Goal: Find specific page/section: Find specific page/section

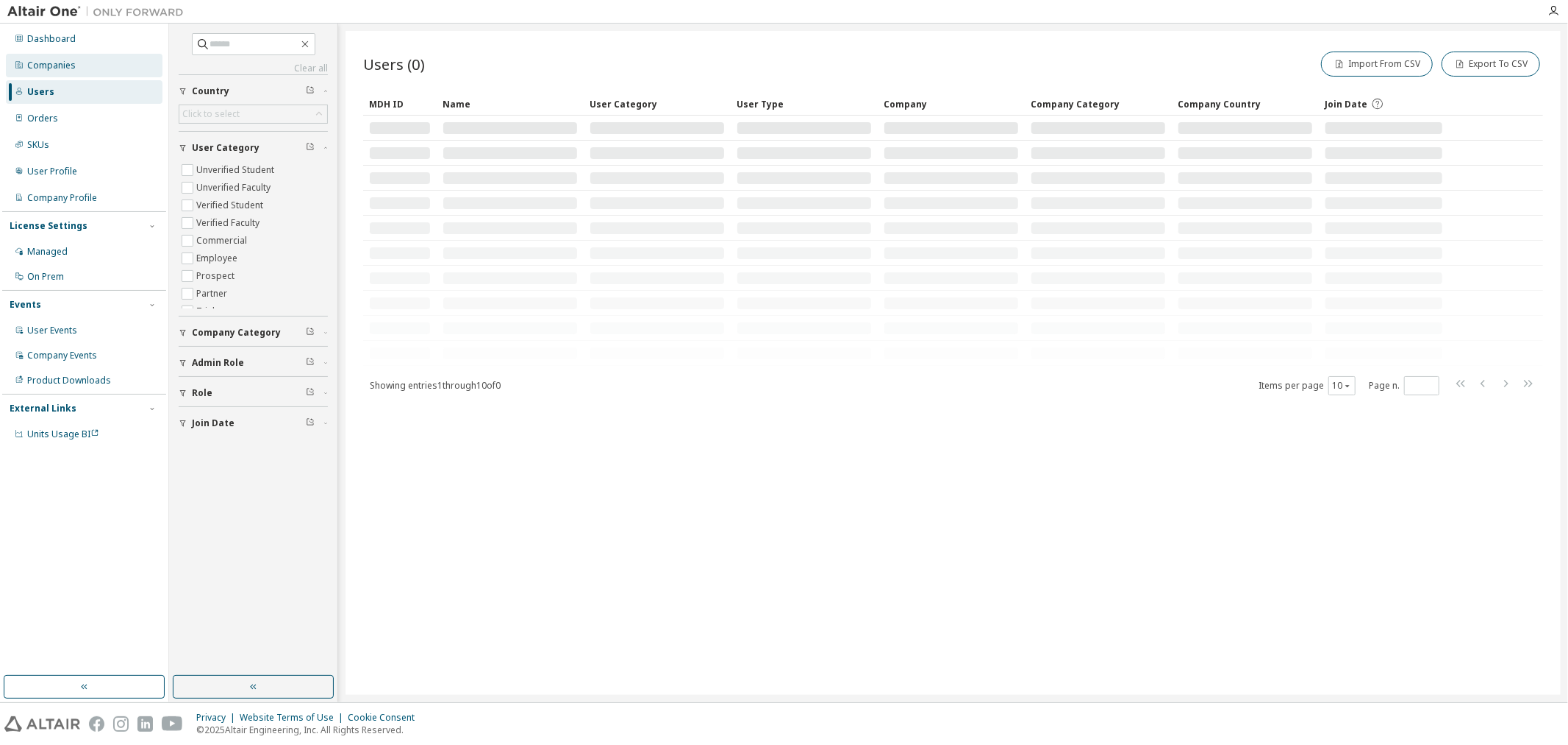
click at [74, 59] on div "Companies" at bounding box center [52, 65] width 49 height 12
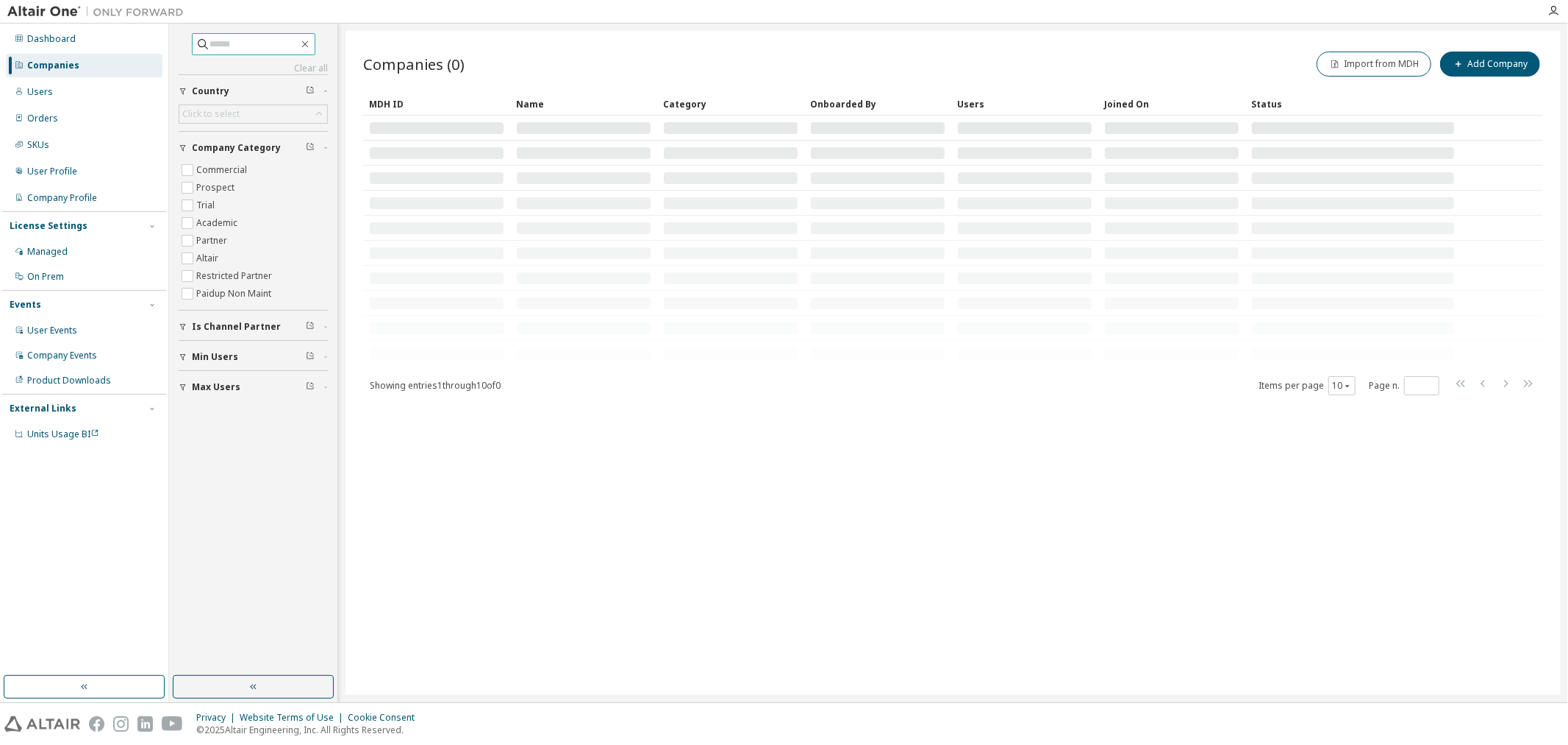
click at [212, 39] on input "text" at bounding box center [254, 44] width 89 height 15
type input "*******"
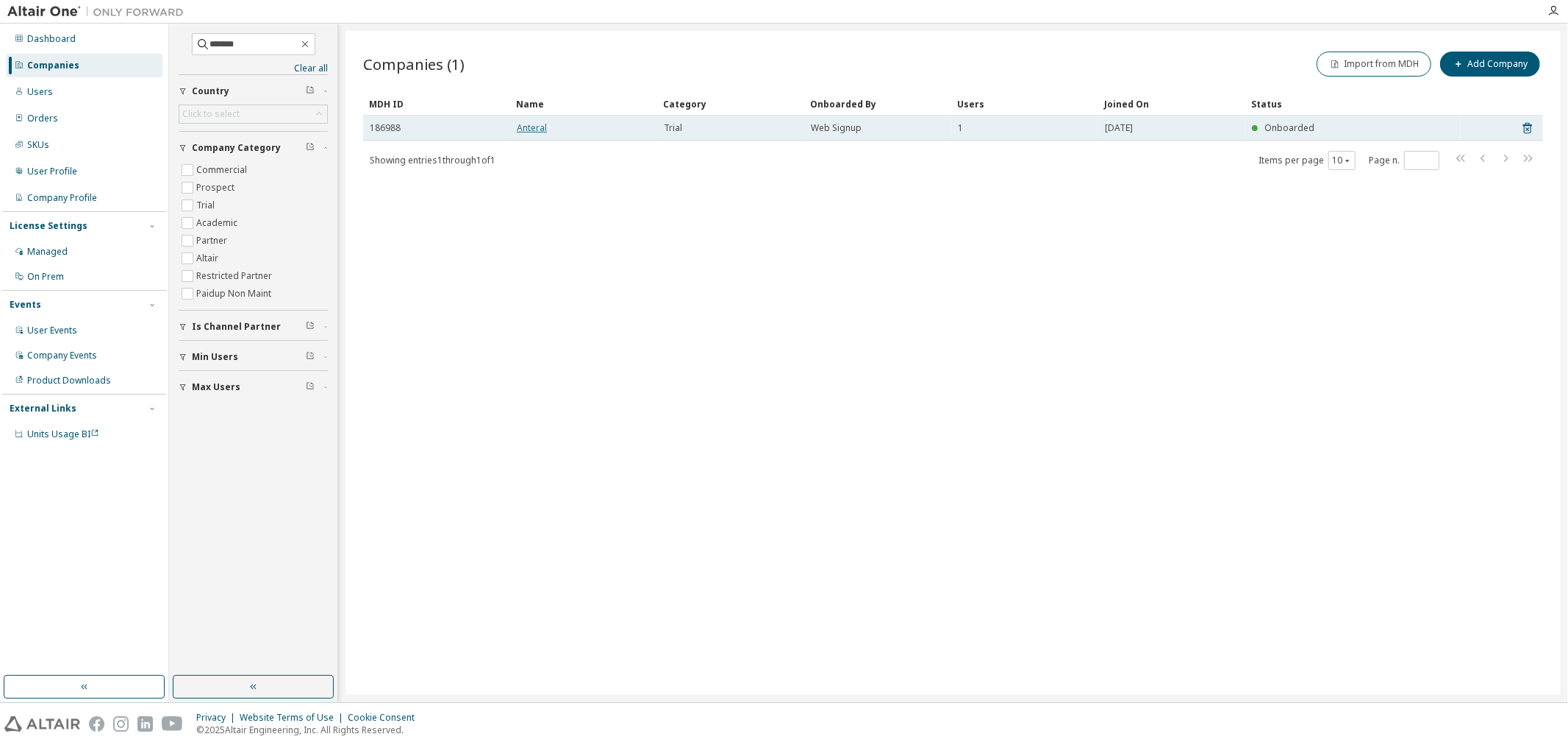
click at [530, 132] on link "Anteral" at bounding box center [531, 128] width 30 height 13
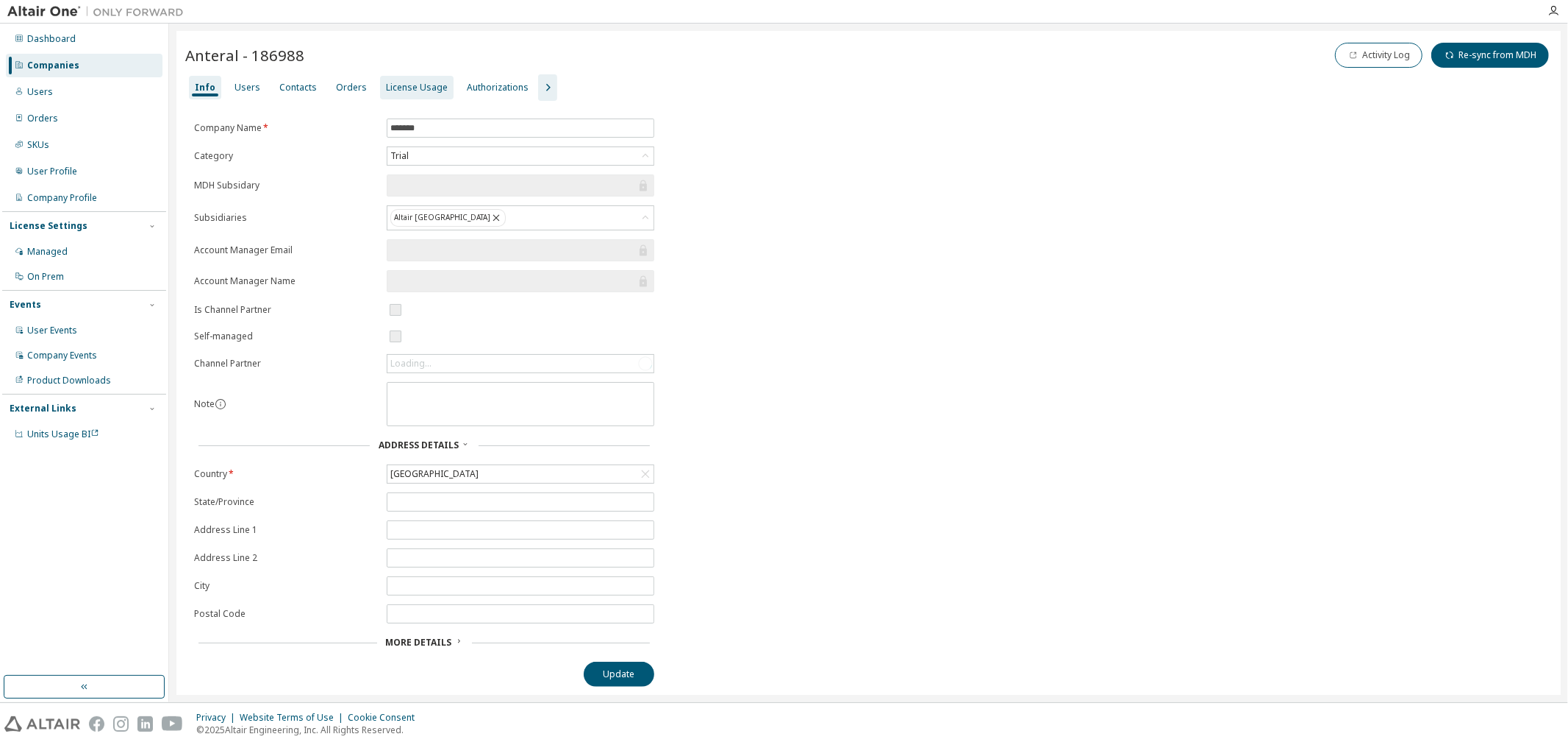
click at [426, 83] on div "License Usage" at bounding box center [417, 88] width 61 height 12
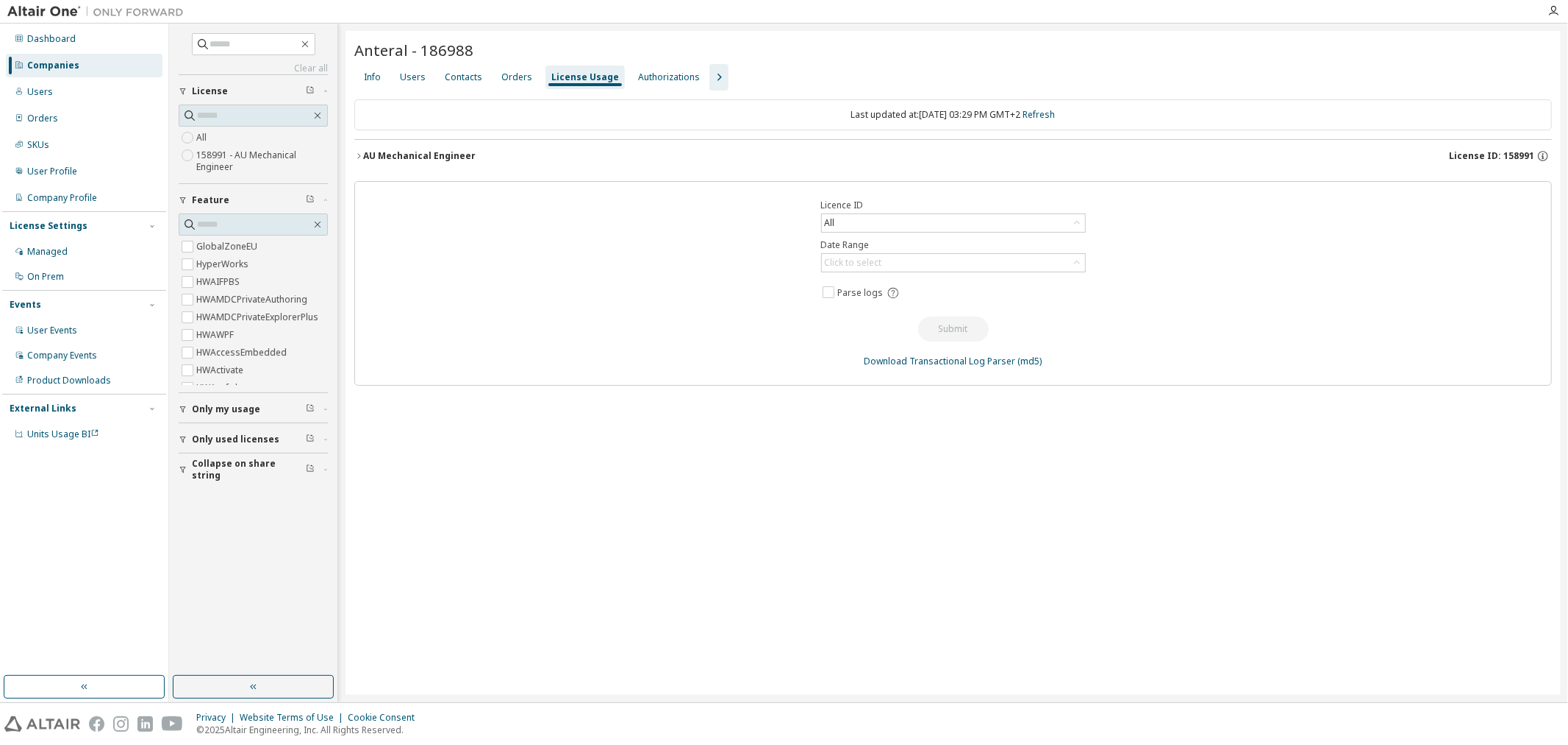
click at [361, 152] on icon "button" at bounding box center [358, 156] width 9 height 9
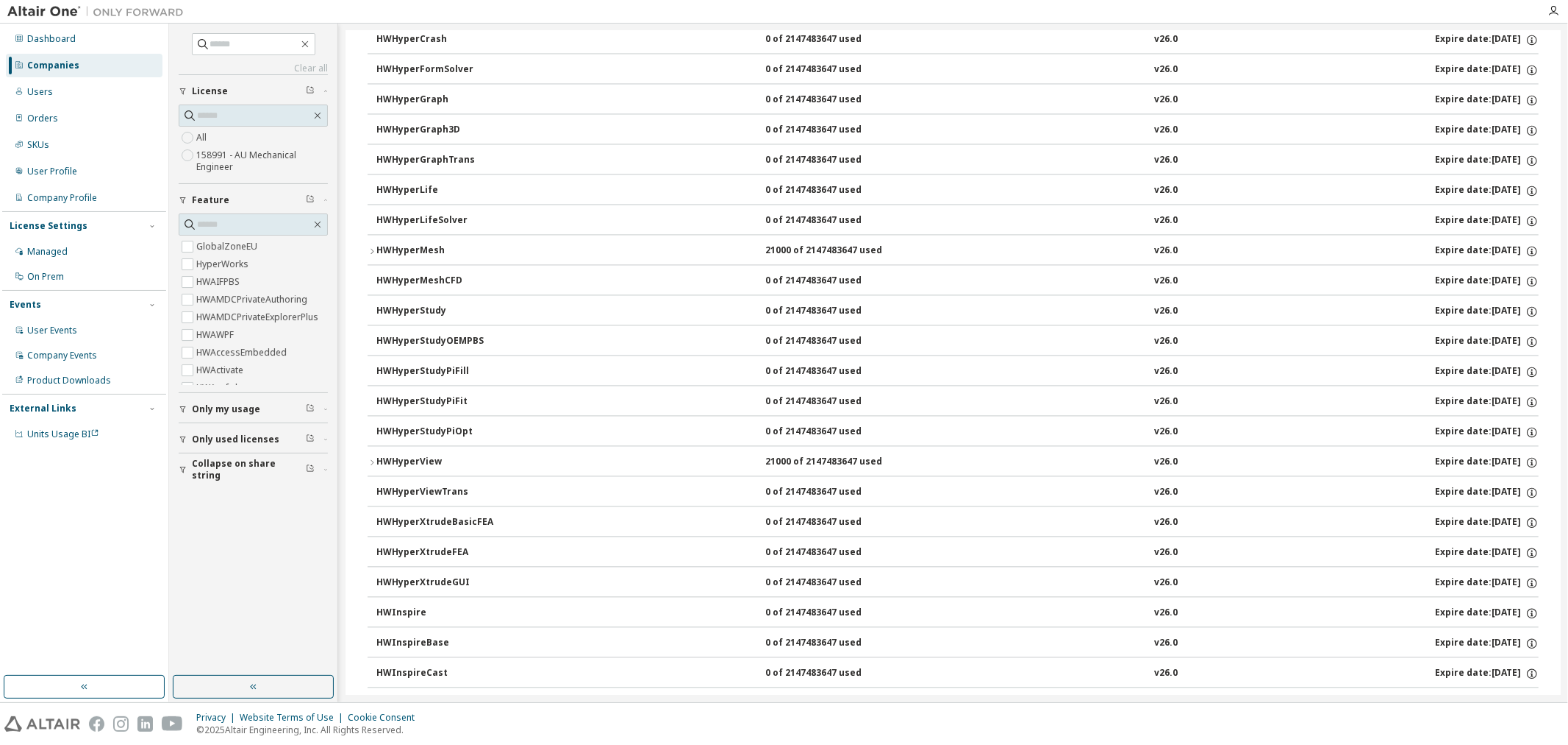
scroll to position [2452, 0]
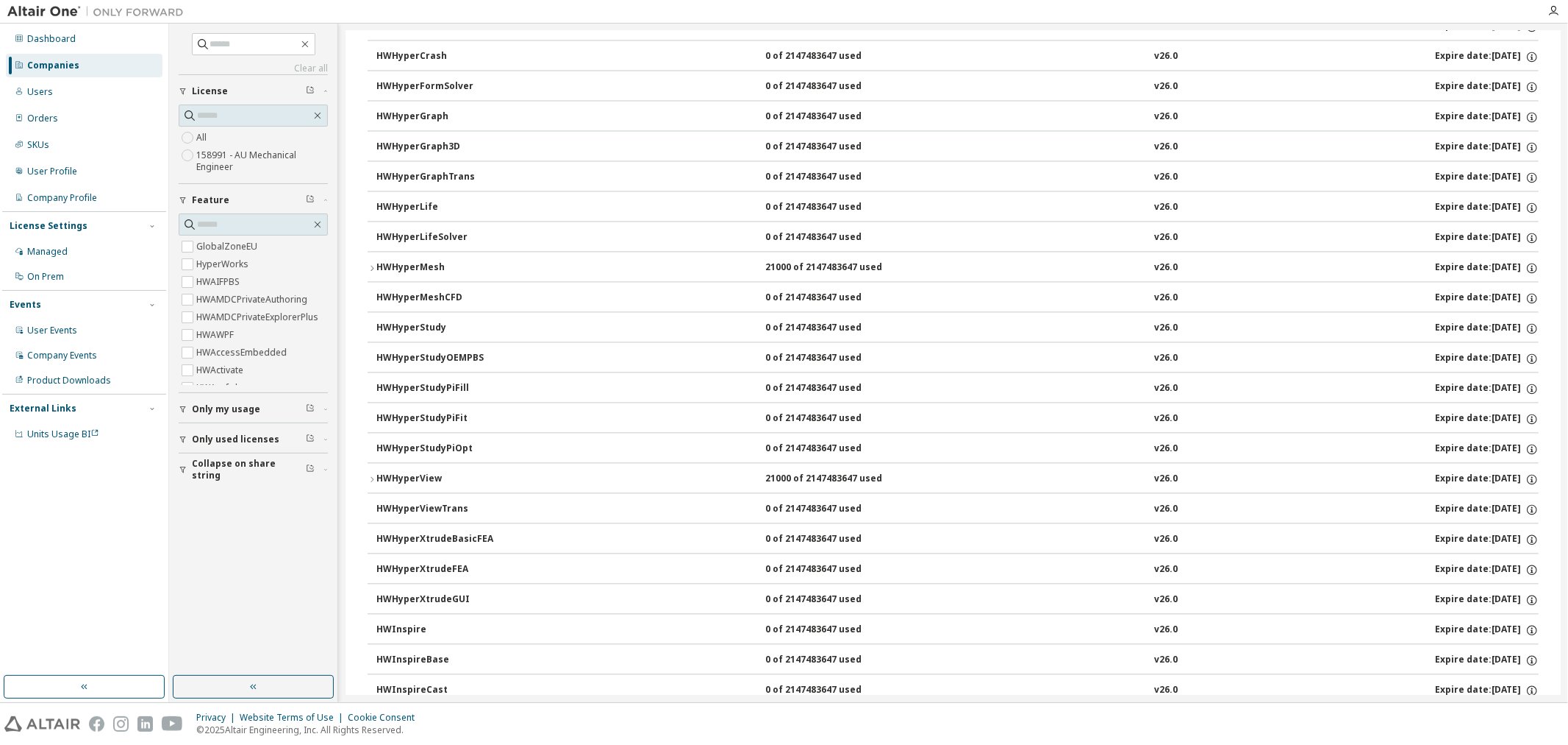
click at [376, 273] on icon "button" at bounding box center [372, 267] width 9 height 9
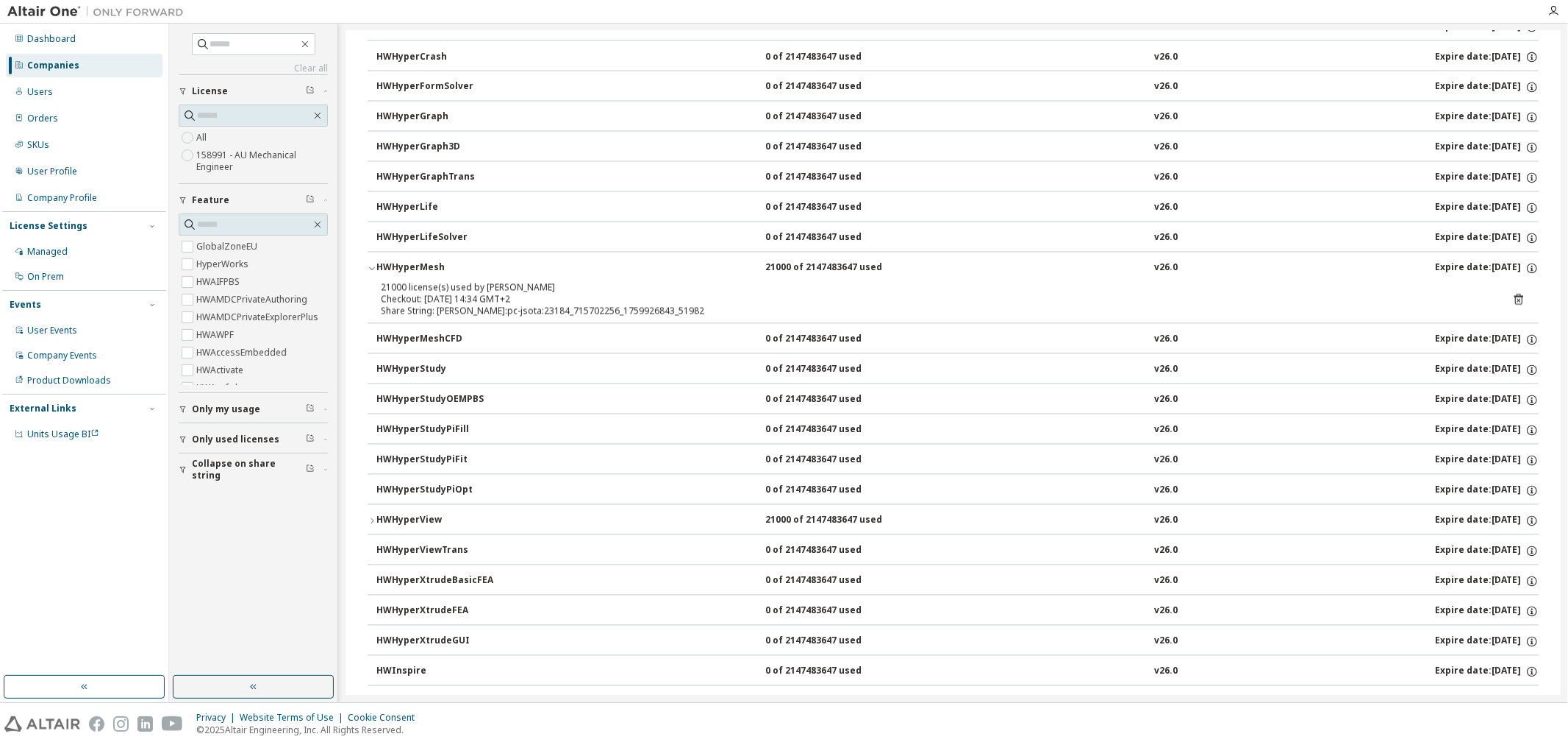
scroll to position [2370, 0]
